Goal: Find specific page/section: Find specific page/section

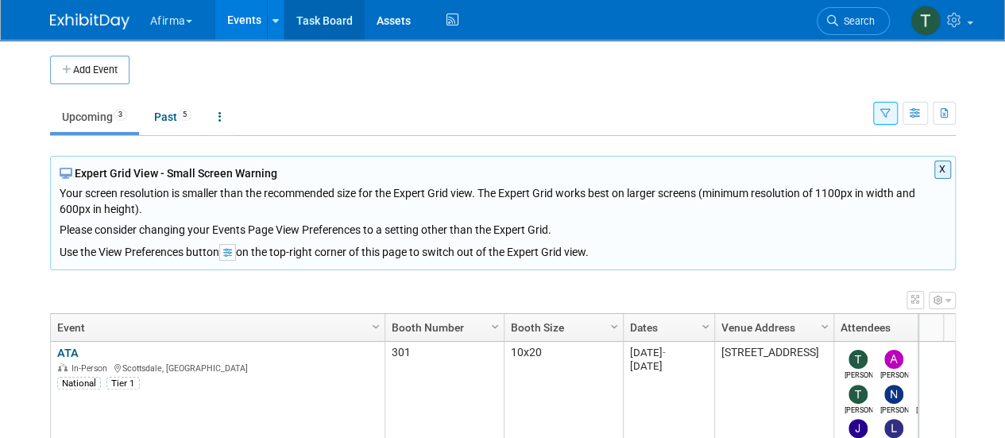
click at [312, 23] on link "Task Board" at bounding box center [324, 20] width 80 height 40
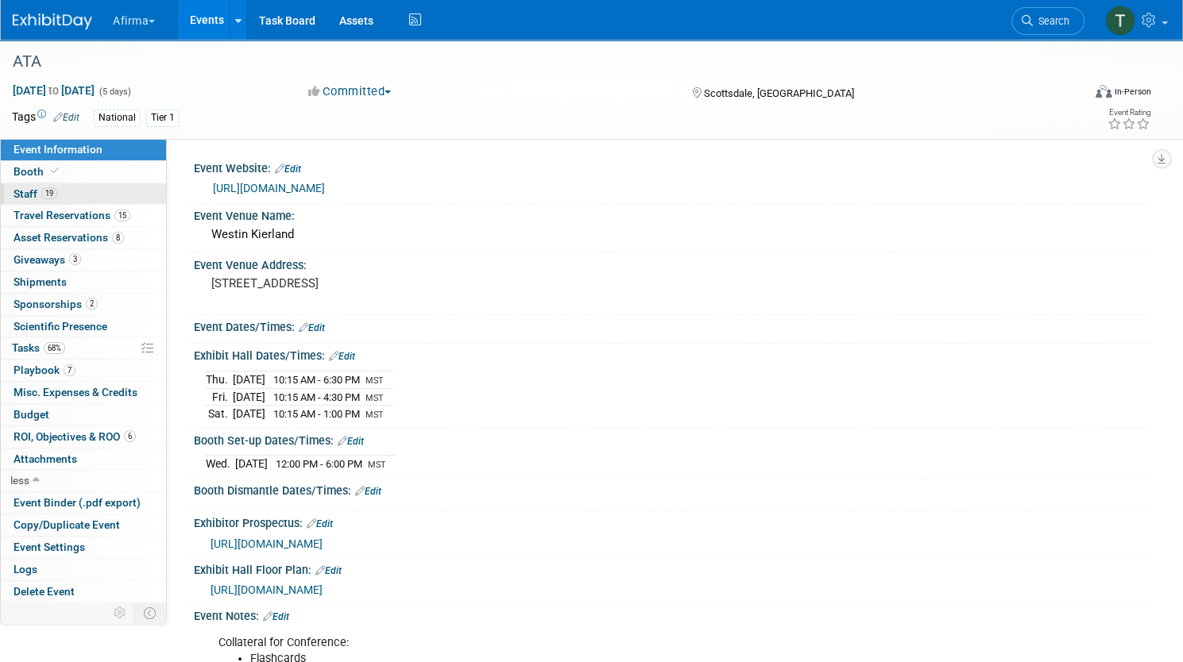
click at [138, 186] on link "19 Staff 19" at bounding box center [83, 193] width 165 height 21
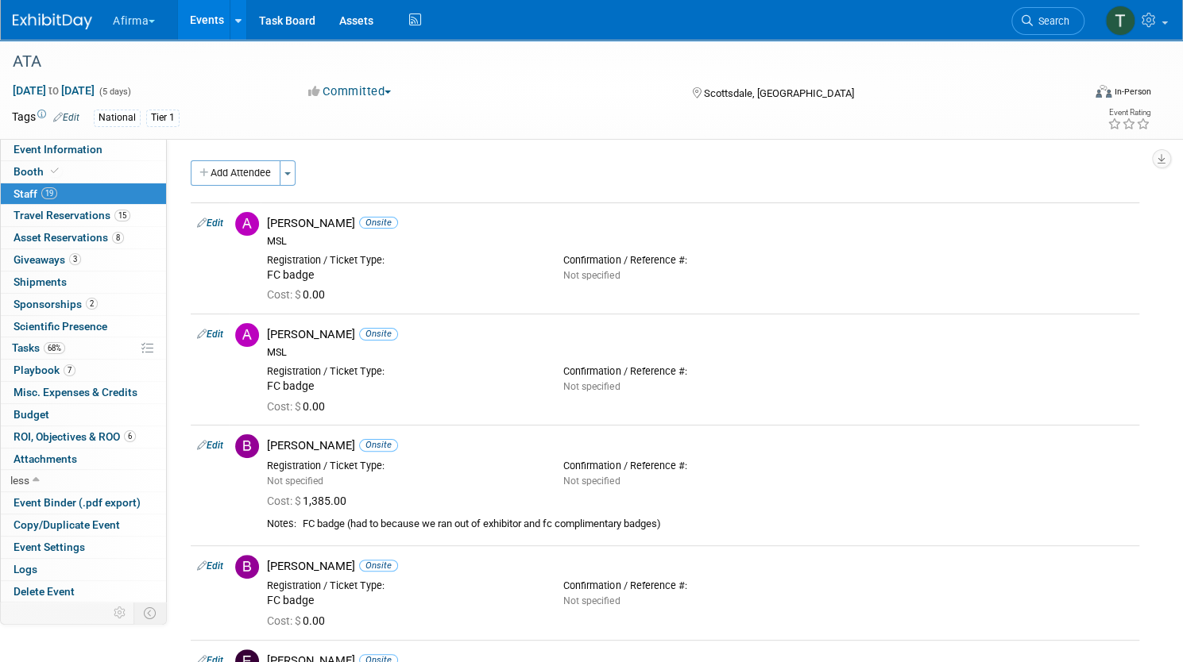
click at [543, 158] on div "Event Website: Edit [URL][DOMAIN_NAME] Event Venue Name: Westin Kierland Edit E…" at bounding box center [659, 368] width 984 height 459
